Goal: Navigation & Orientation: Find specific page/section

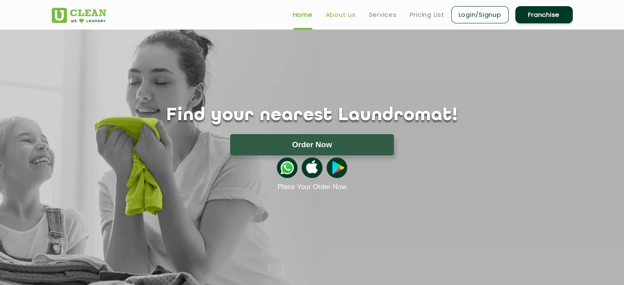
click at [343, 14] on link "About us" at bounding box center [341, 15] width 30 height 10
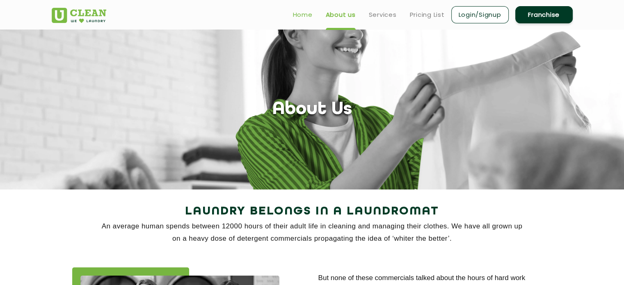
click at [307, 14] on link "Home" at bounding box center [303, 15] width 20 height 10
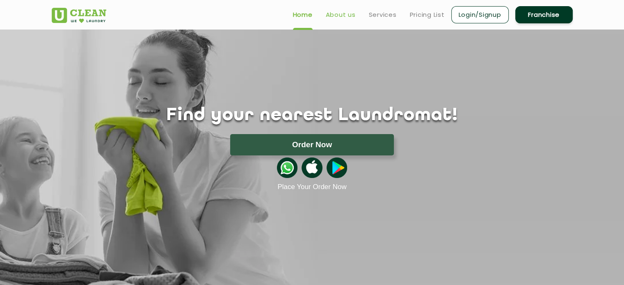
click at [348, 13] on link "About us" at bounding box center [341, 15] width 30 height 10
